Goal: Task Accomplishment & Management: Use online tool/utility

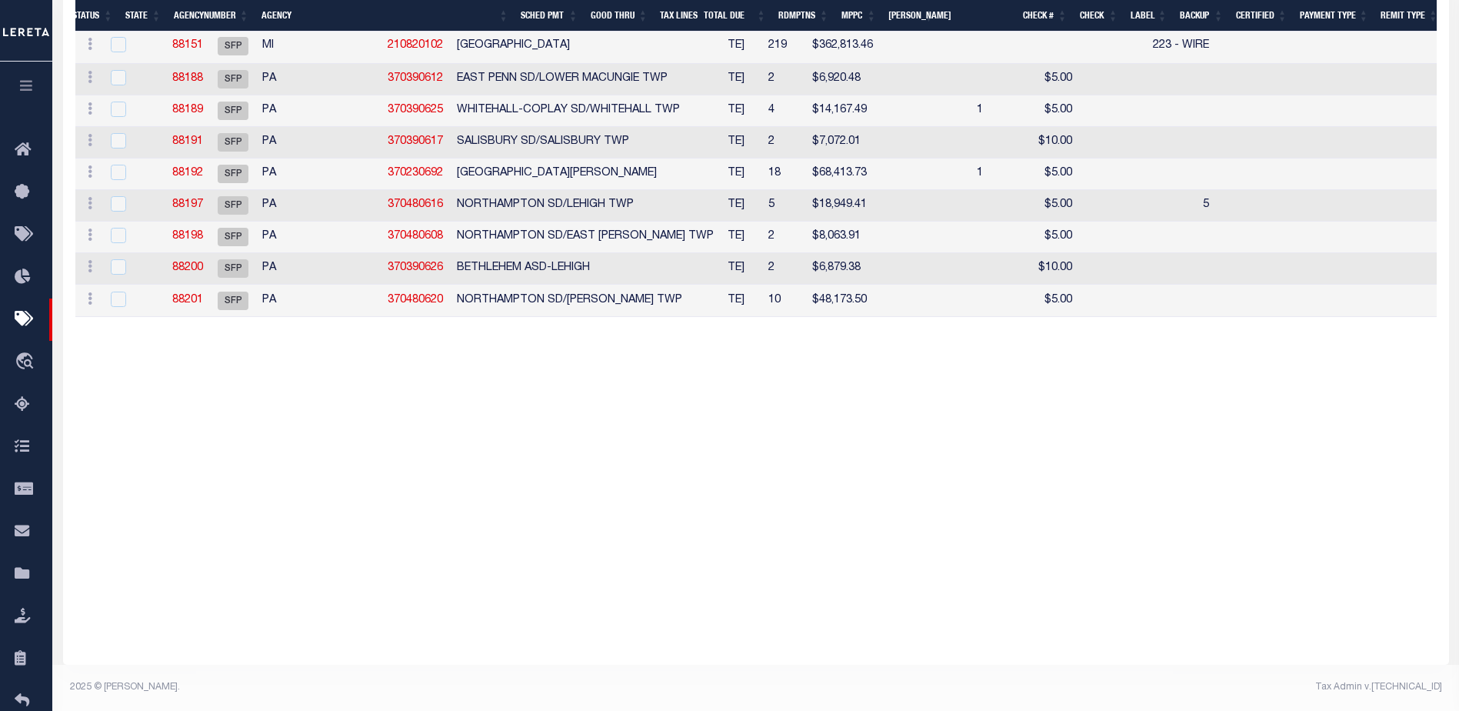
drag, startPoint x: 540, startPoint y: 321, endPoint x: 368, endPoint y: 320, distance: 172.3
drag, startPoint x: 505, startPoint y: 326, endPoint x: 555, endPoint y: 326, distance: 50.0
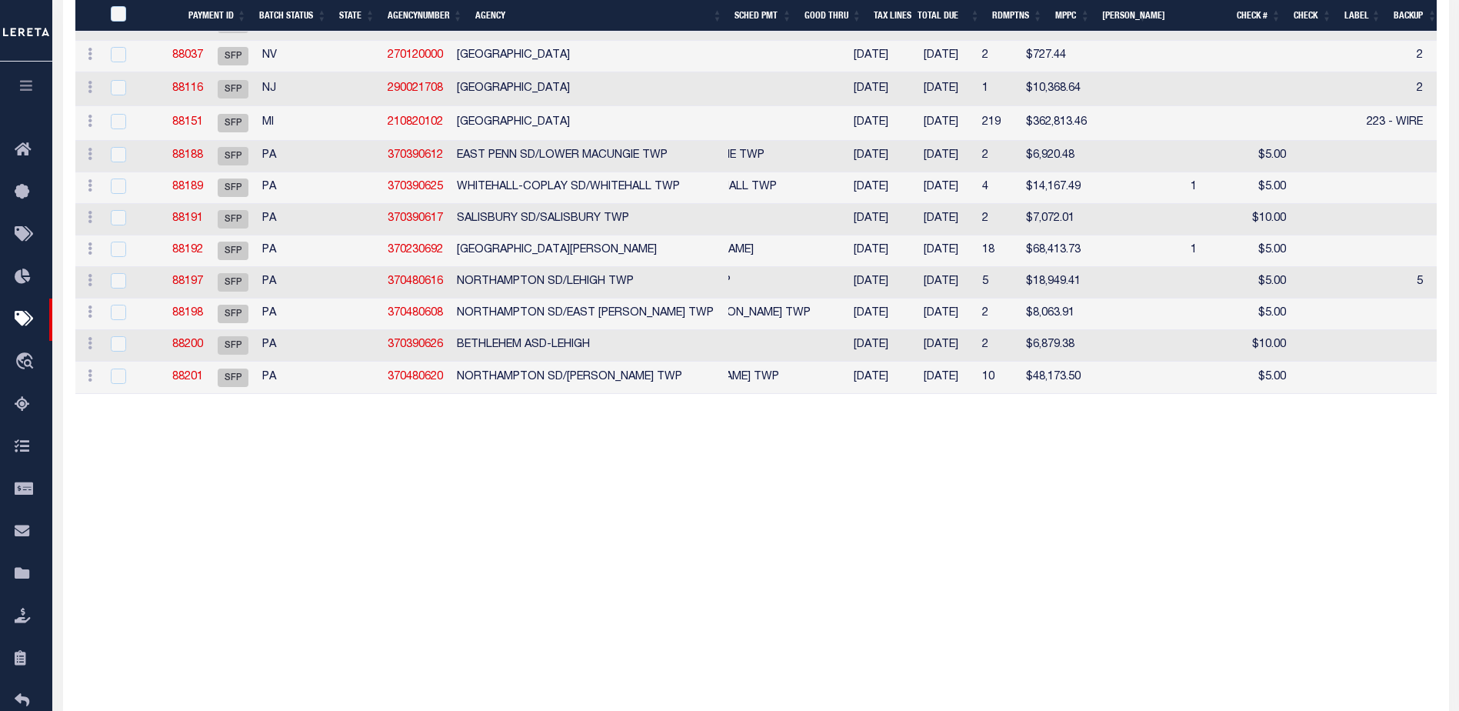
drag, startPoint x: 510, startPoint y: 398, endPoint x: 582, endPoint y: 403, distance: 71.7
drag, startPoint x: 582, startPoint y: 403, endPoint x: 667, endPoint y: 395, distance: 85.8
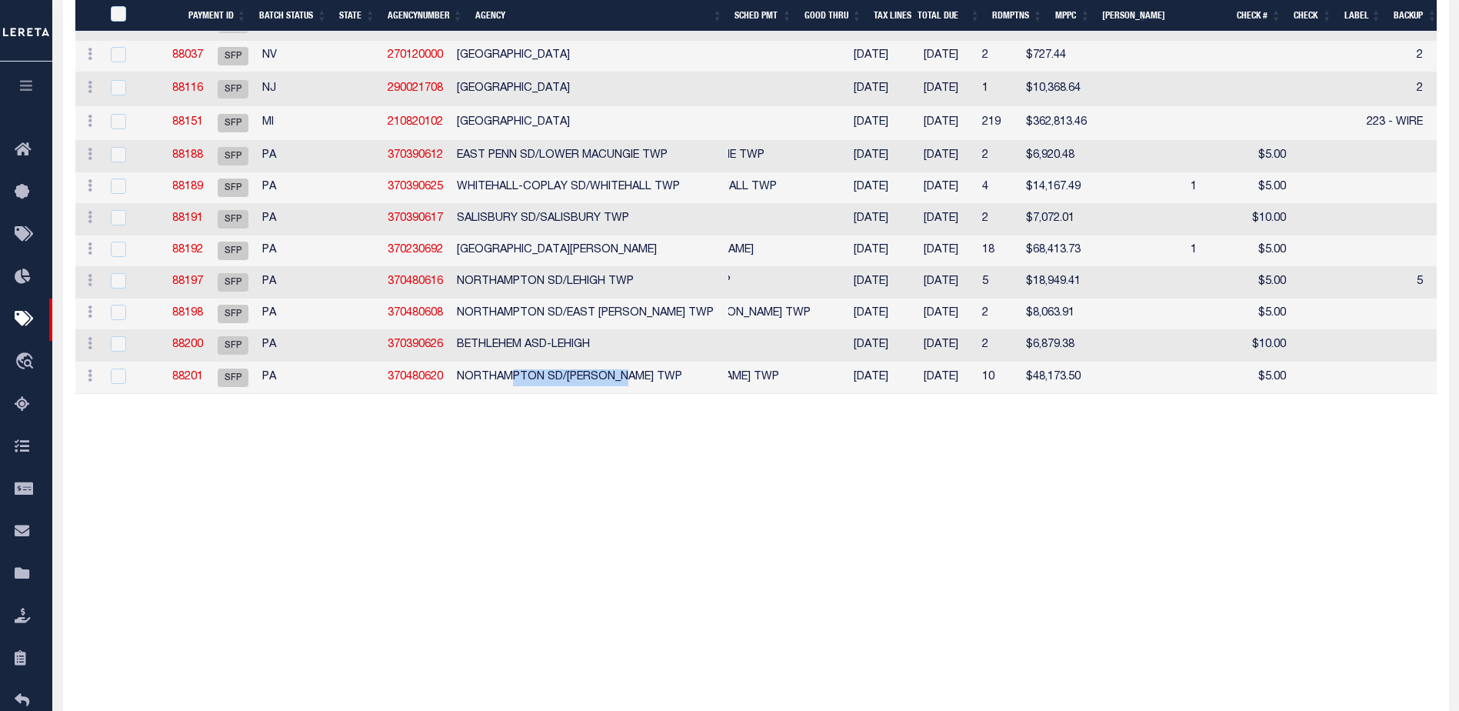
drag, startPoint x: 670, startPoint y: 382, endPoint x: 538, endPoint y: 380, distance: 131.5
click at [530, 380] on td "NORTHAMPTON SD/[PERSON_NAME] TWP" at bounding box center [595, 378] width 289 height 32
checkbox input "true"
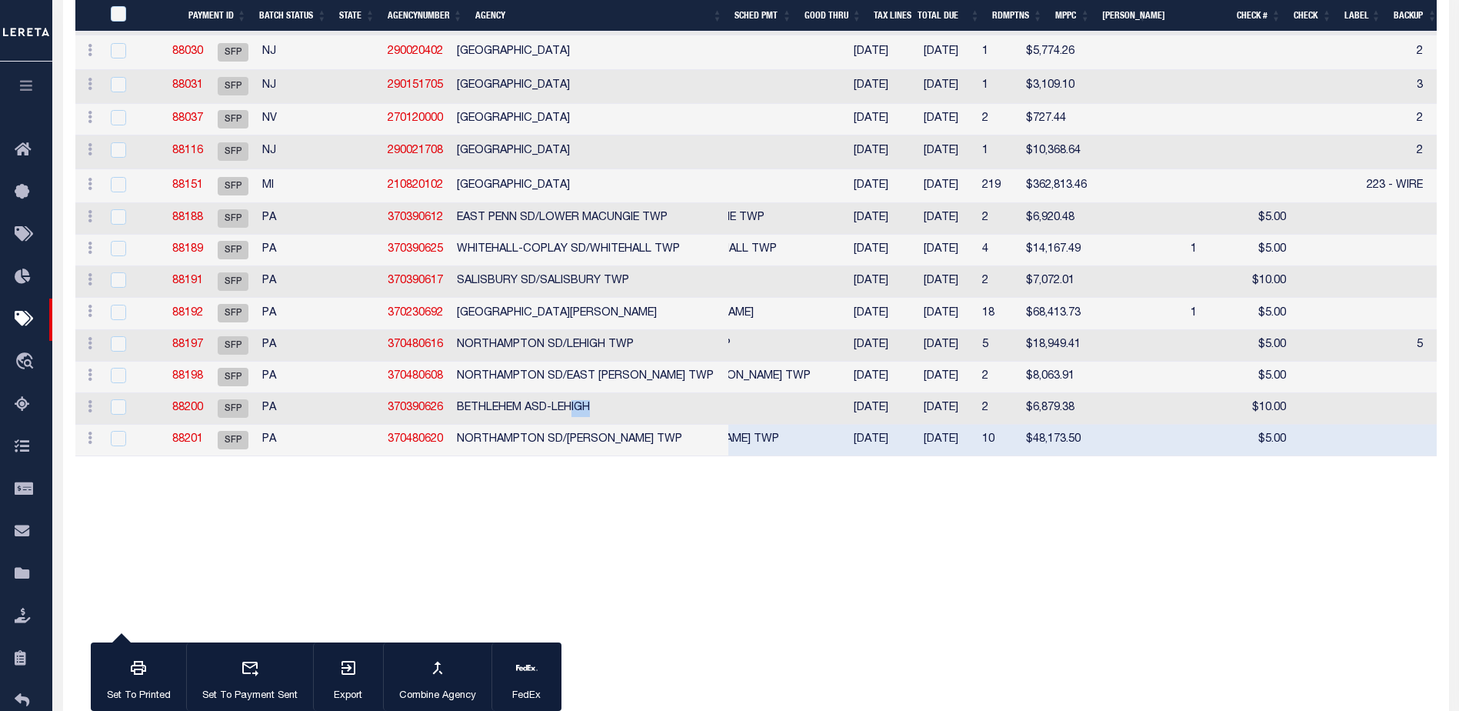
drag, startPoint x: 592, startPoint y: 399, endPoint x: 682, endPoint y: 404, distance: 90.1
click at [682, 404] on td "BETHLEHEM ASD-LEHIGH" at bounding box center [595, 409] width 289 height 32
checkbox input "true"
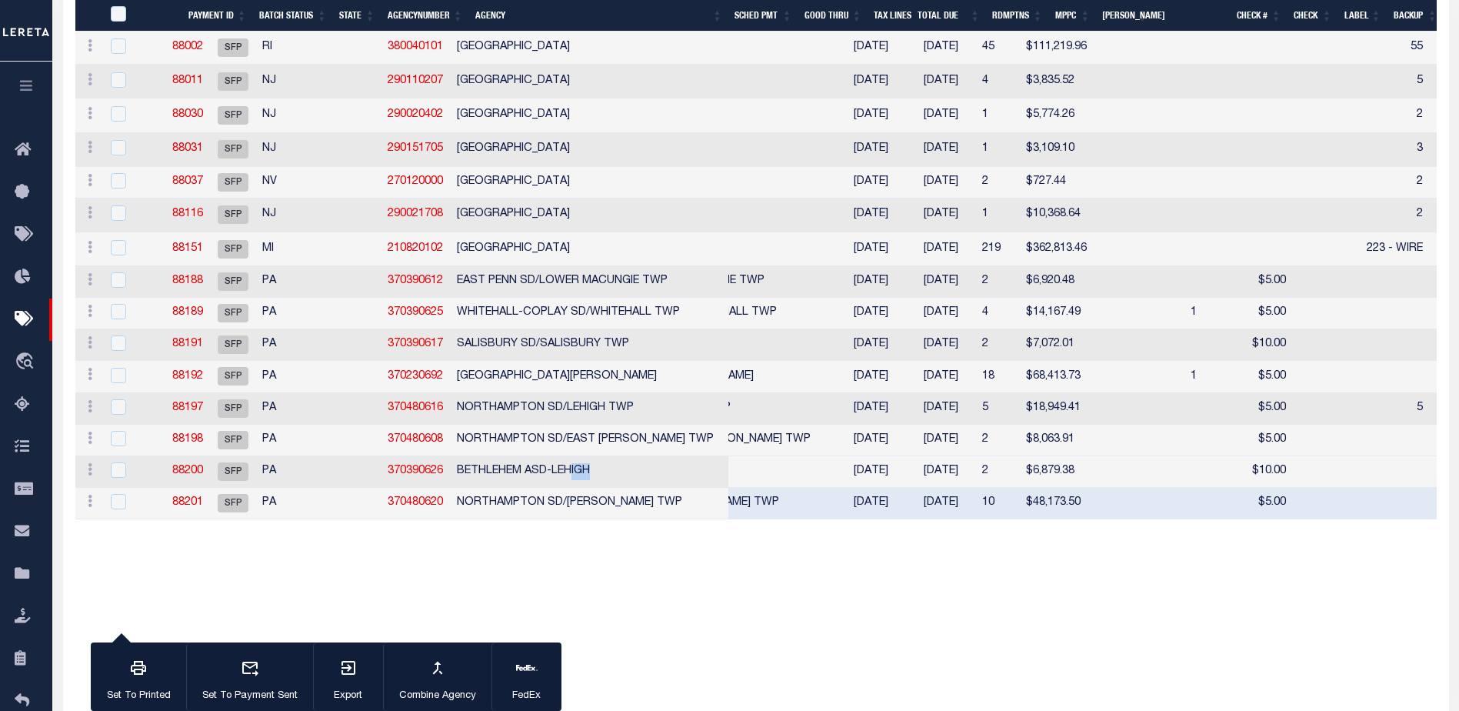
click at [976, 512] on td "10" at bounding box center [998, 504] width 44 height 32
checkbox input "false"
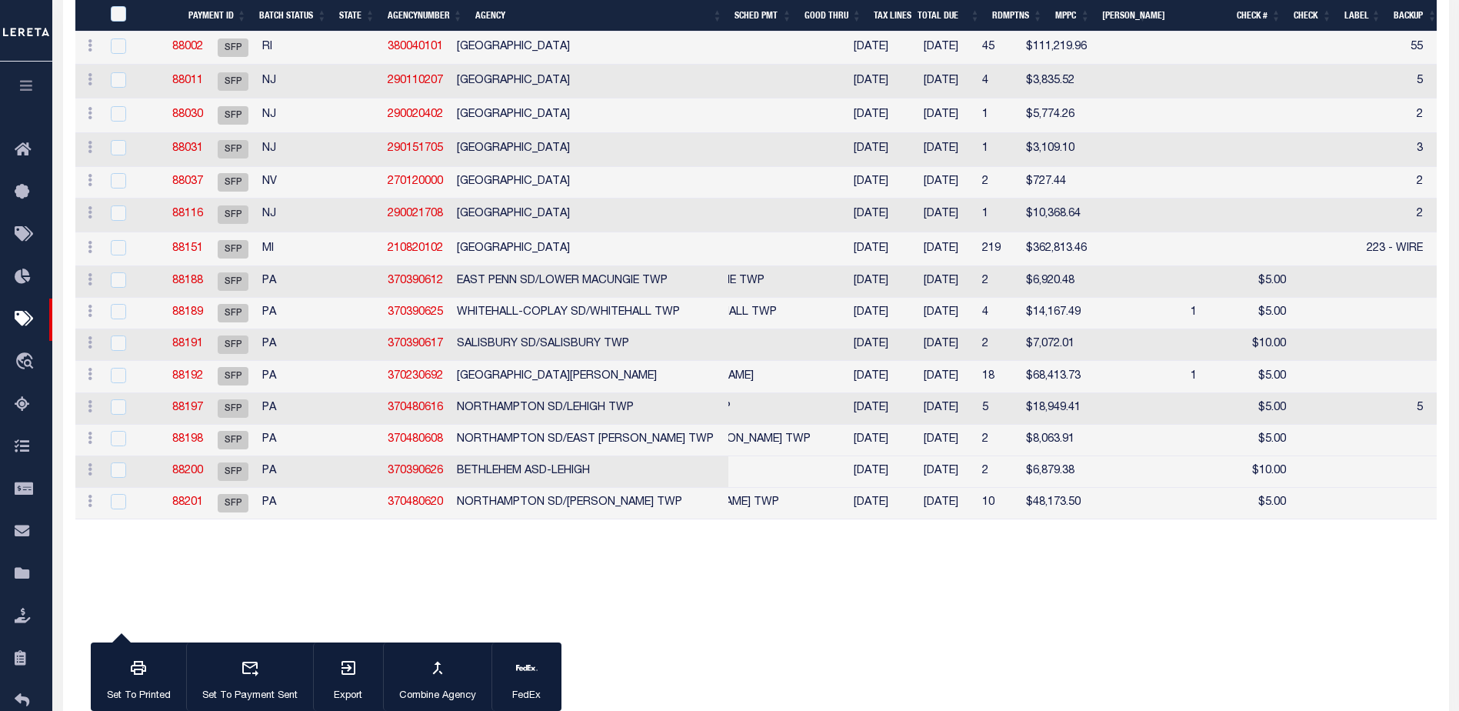
drag, startPoint x: 296, startPoint y: 522, endPoint x: 390, endPoint y: 528, distance: 94.0
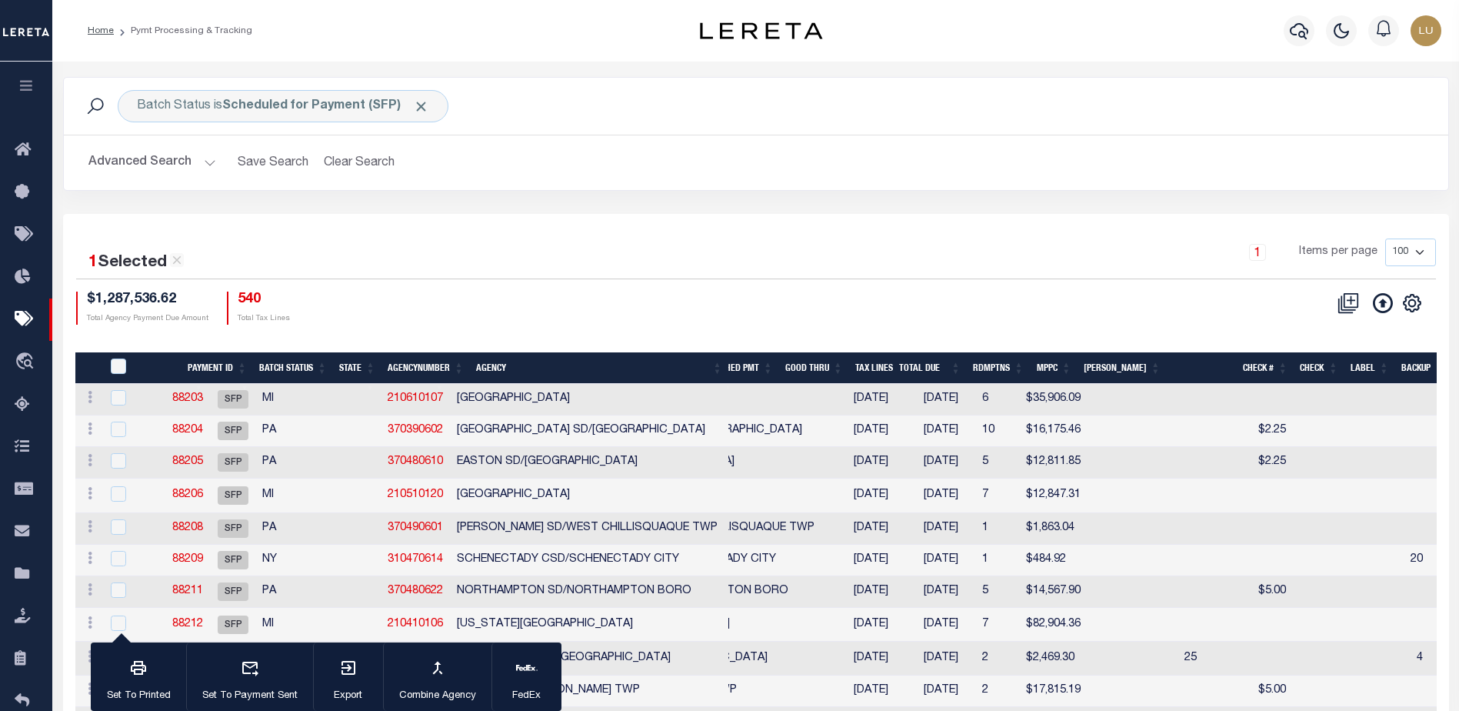
click at [385, 269] on div "1 Selected 88 Results" at bounding box center [237, 256] width 323 height 37
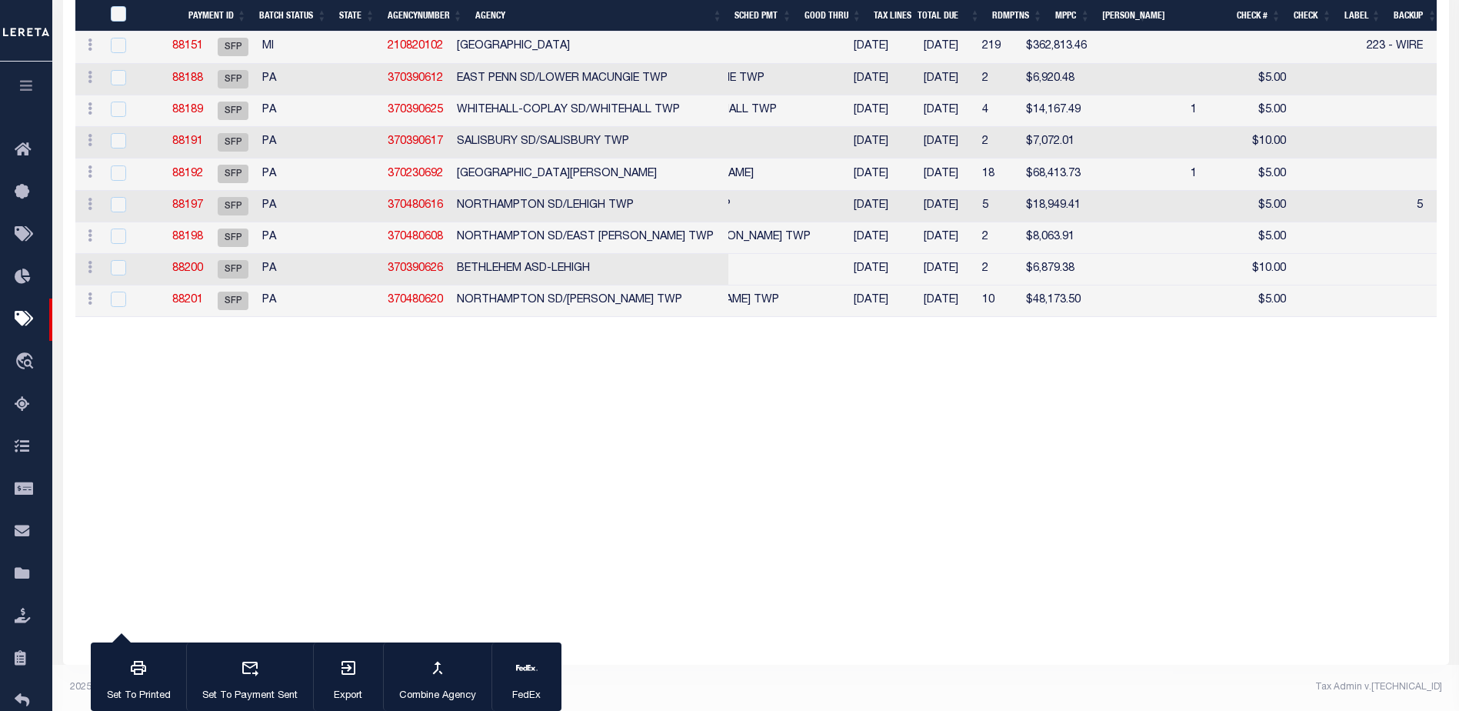
drag, startPoint x: 91, startPoint y: 322, endPoint x: 182, endPoint y: 322, distance: 91.5
drag, startPoint x: 153, startPoint y: 322, endPoint x: 247, endPoint y: 323, distance: 93.8
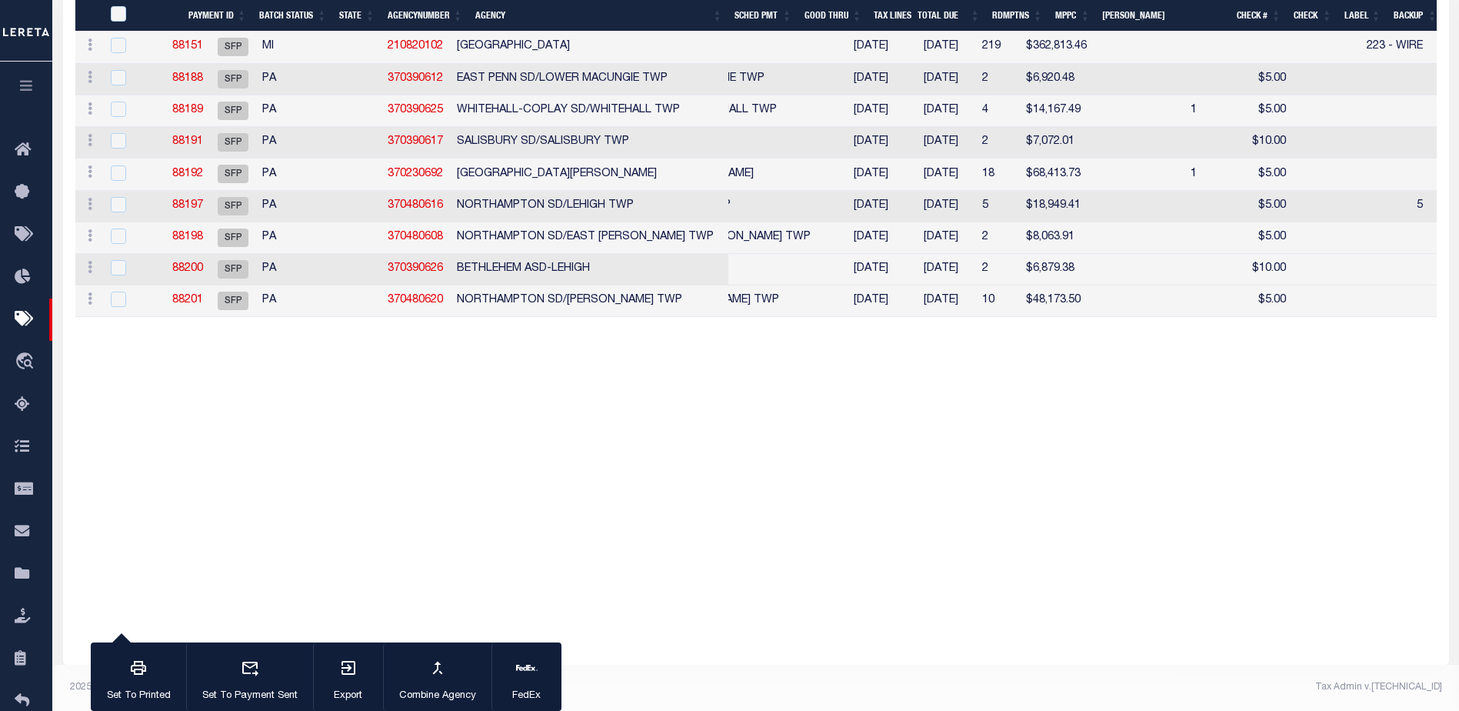
drag, startPoint x: 215, startPoint y: 322, endPoint x: 265, endPoint y: 322, distance: 50.0
drag, startPoint x: 238, startPoint y: 322, endPoint x: 305, endPoint y: 324, distance: 67.0
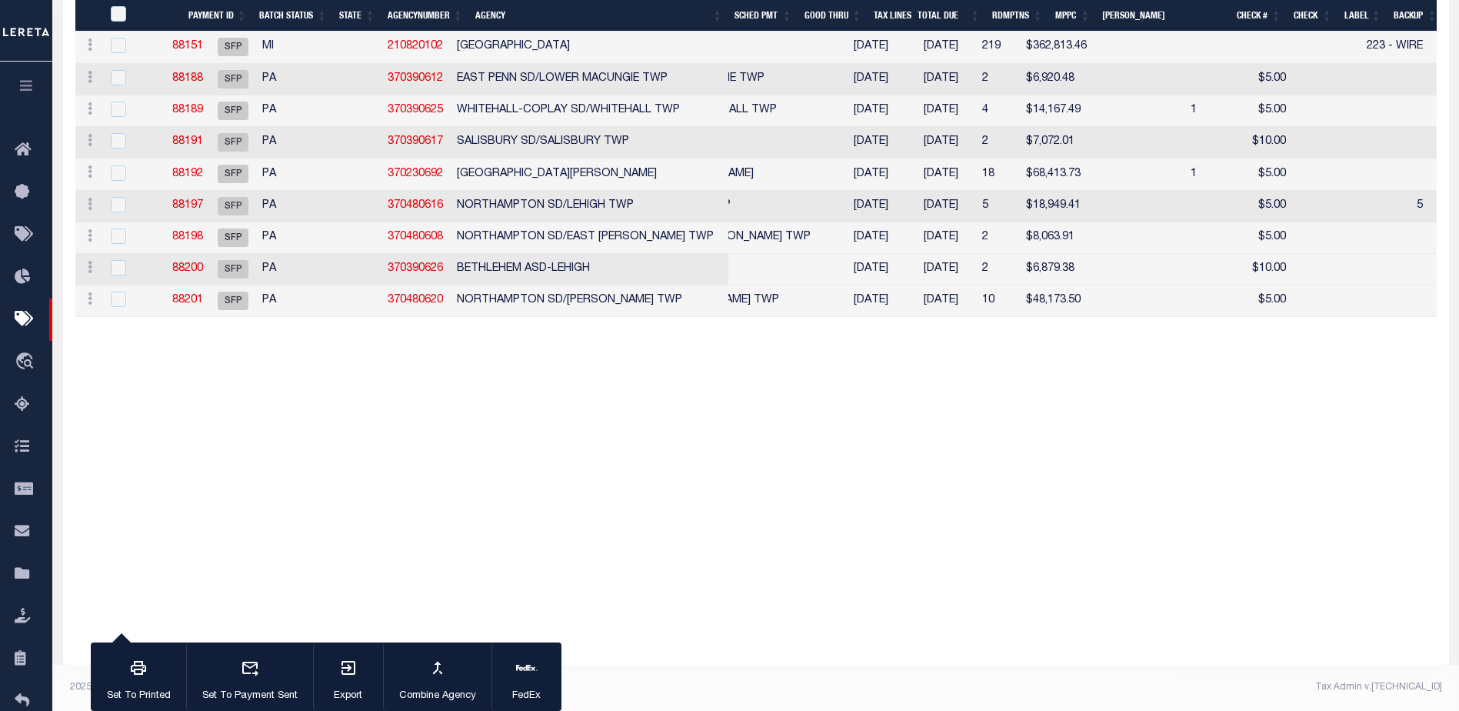
drag, startPoint x: 592, startPoint y: 325, endPoint x: 710, endPoint y: 322, distance: 117.7
drag, startPoint x: 225, startPoint y: 320, endPoint x: 432, endPoint y: 322, distance: 206.1
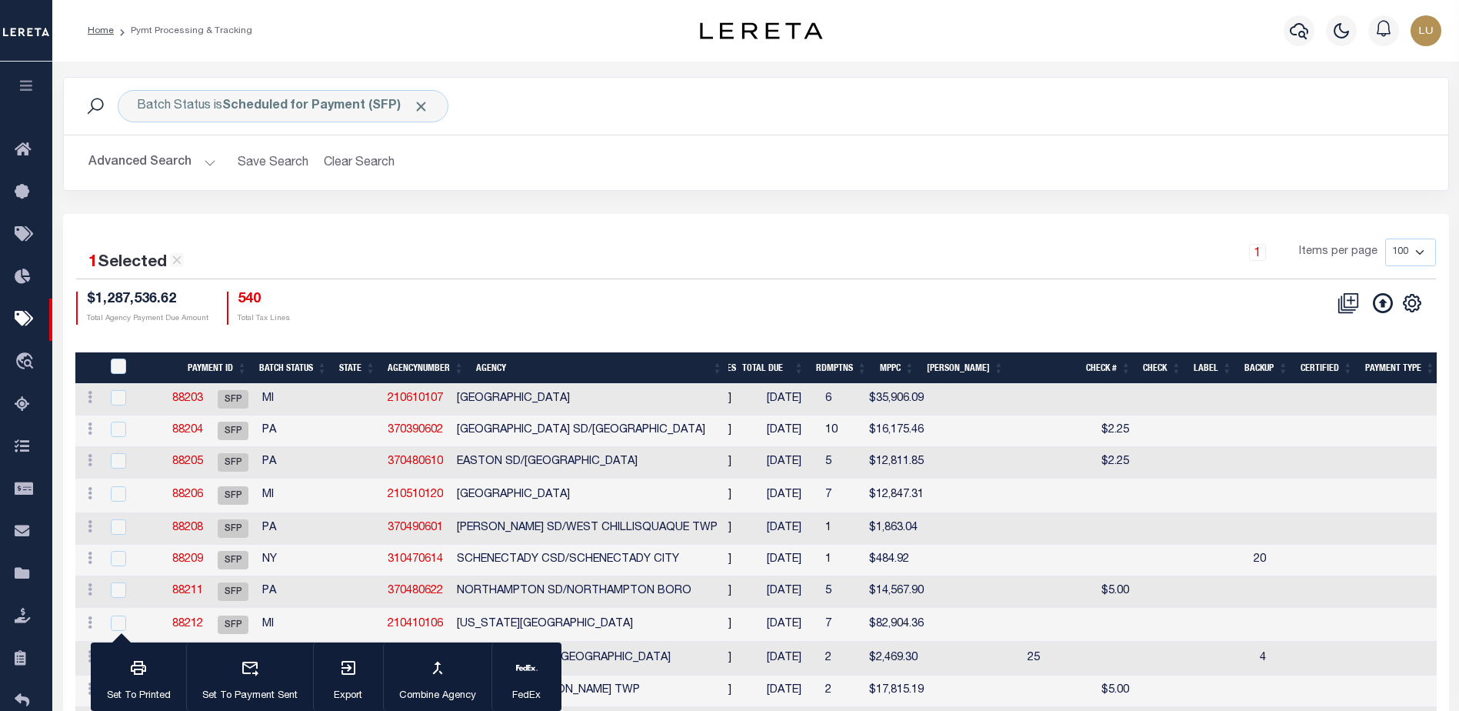
scroll to position [0, 183]
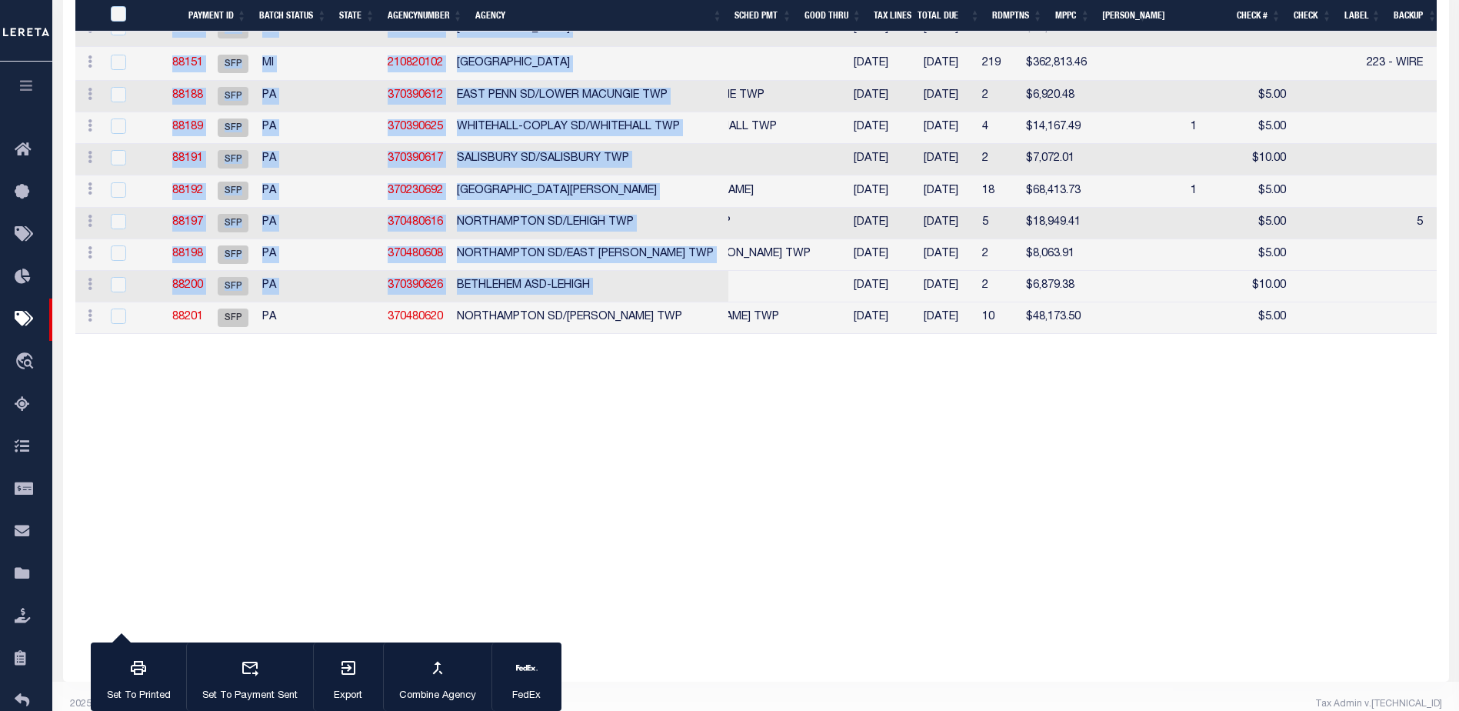
drag, startPoint x: 138, startPoint y: 334, endPoint x: 167, endPoint y: 338, distance: 29.6
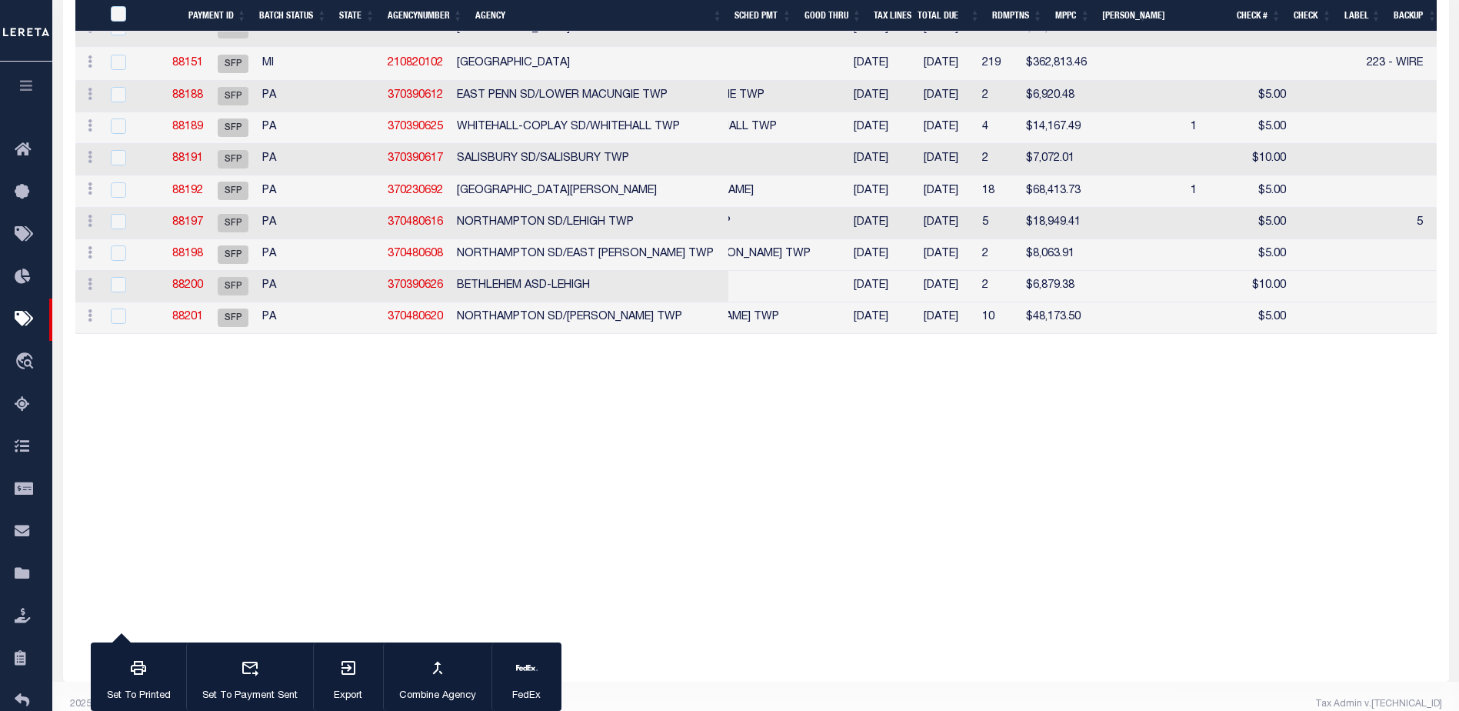
drag, startPoint x: 398, startPoint y: 338, endPoint x: 537, endPoint y: 336, distance: 139.2
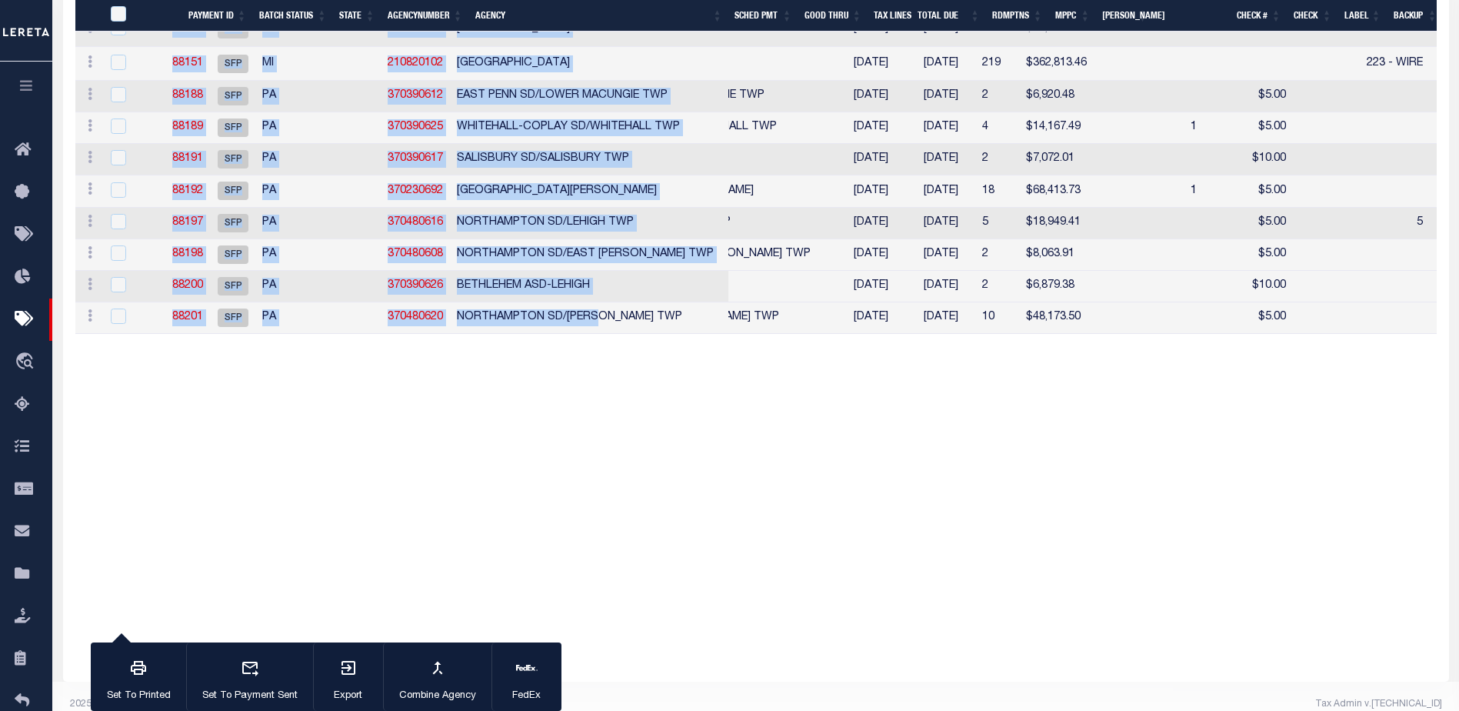
drag, startPoint x: 431, startPoint y: 338, endPoint x: 626, endPoint y: 332, distance: 195.4
